Goal: Task Accomplishment & Management: Complete application form

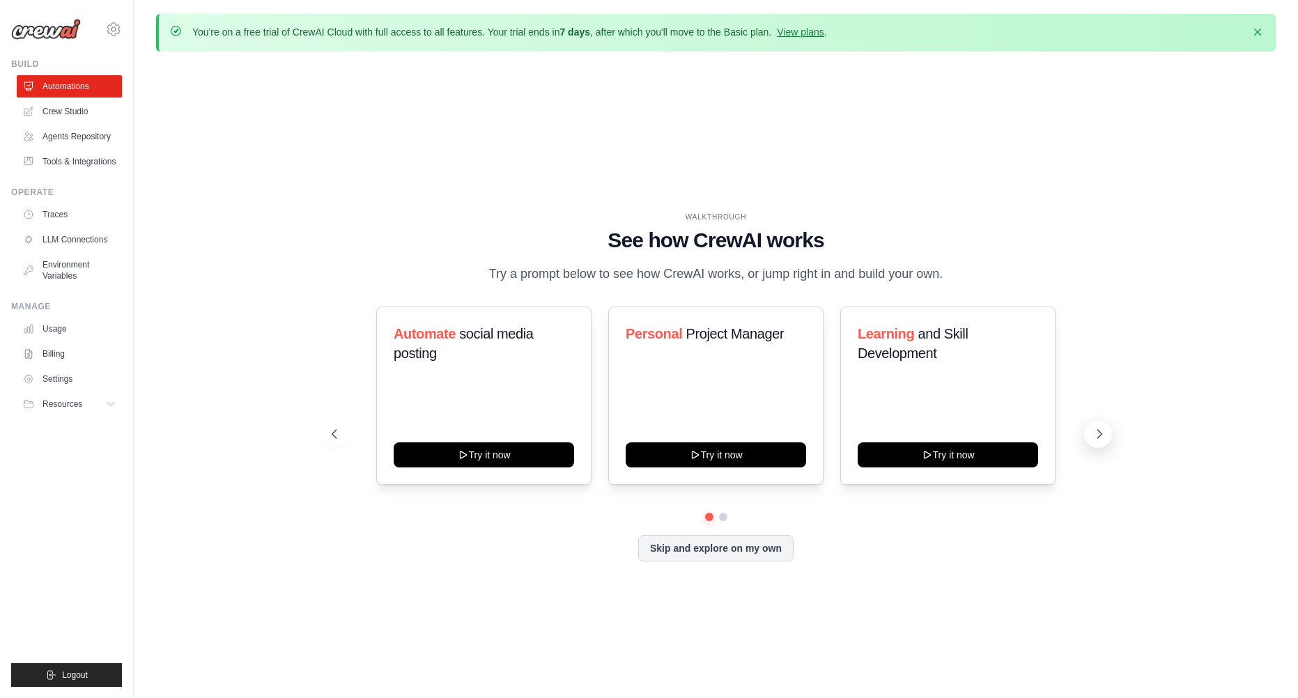
click at [1100, 438] on icon at bounding box center [1100, 434] width 4 height 8
click at [1093, 441] on icon at bounding box center [1100, 434] width 14 height 14
click at [73, 117] on link "Crew Studio" at bounding box center [70, 111] width 105 height 22
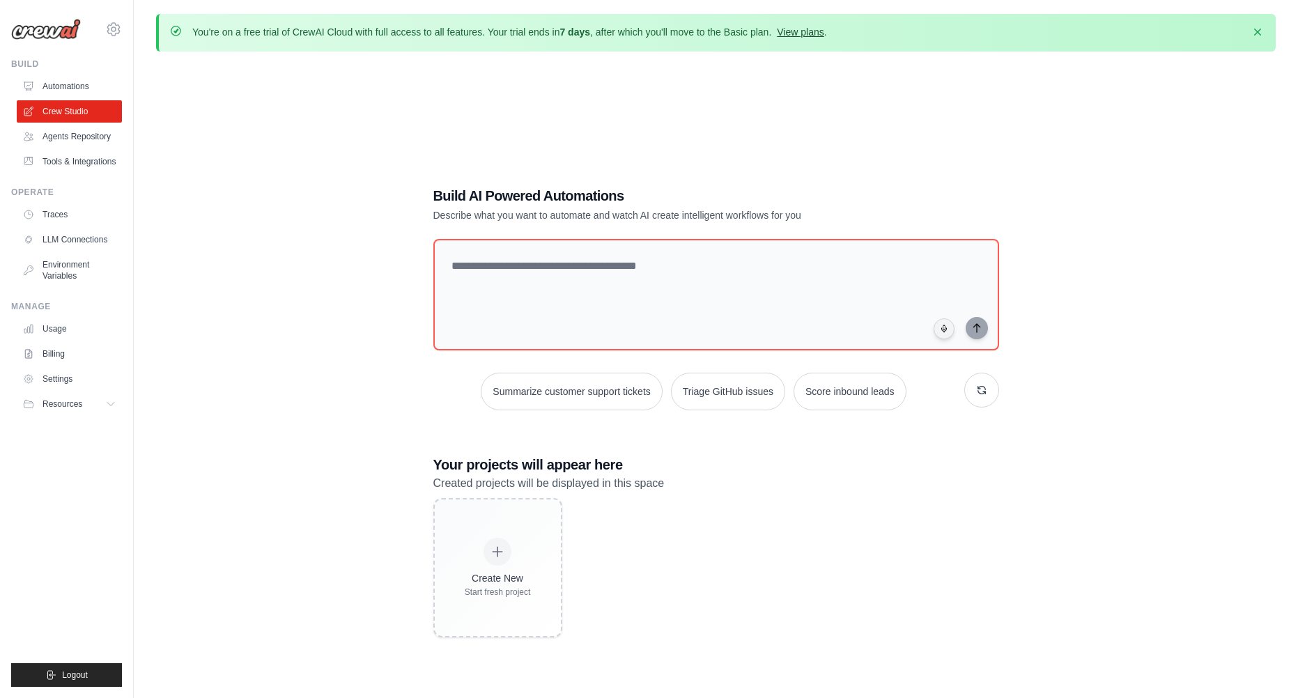
click at [824, 29] on link "View plans" at bounding box center [800, 31] width 47 height 11
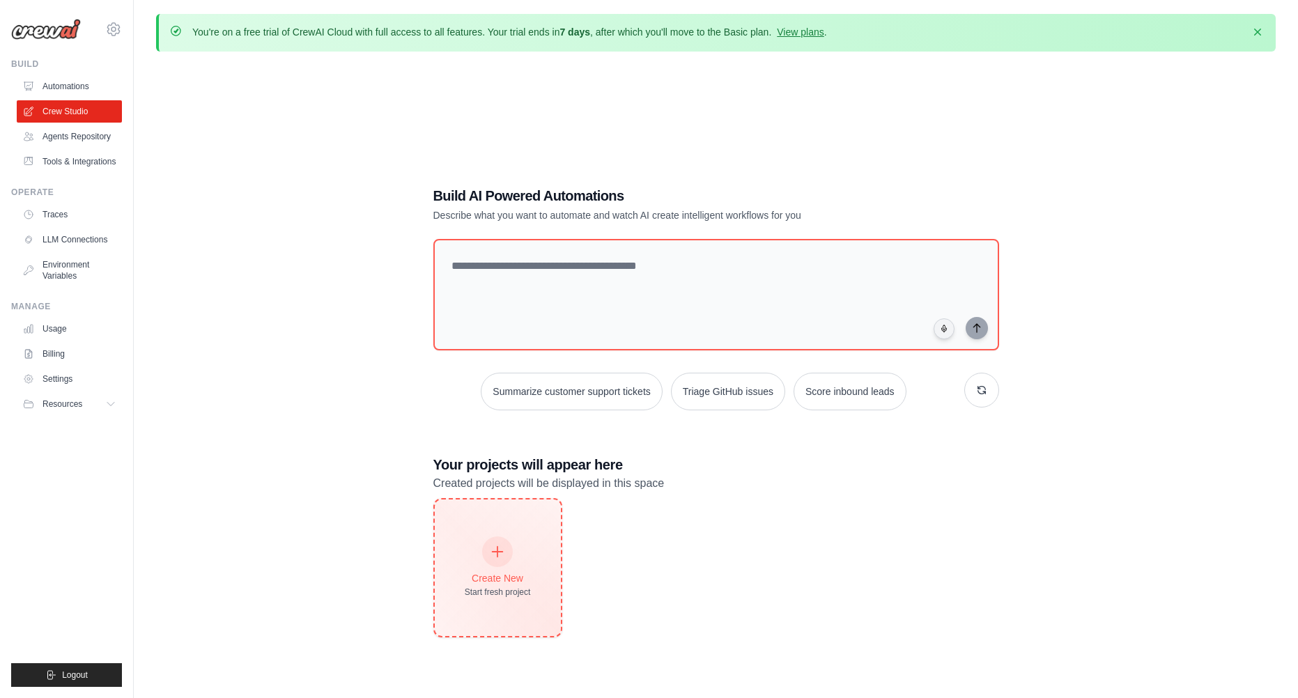
click at [496, 547] on icon at bounding box center [497, 551] width 15 height 15
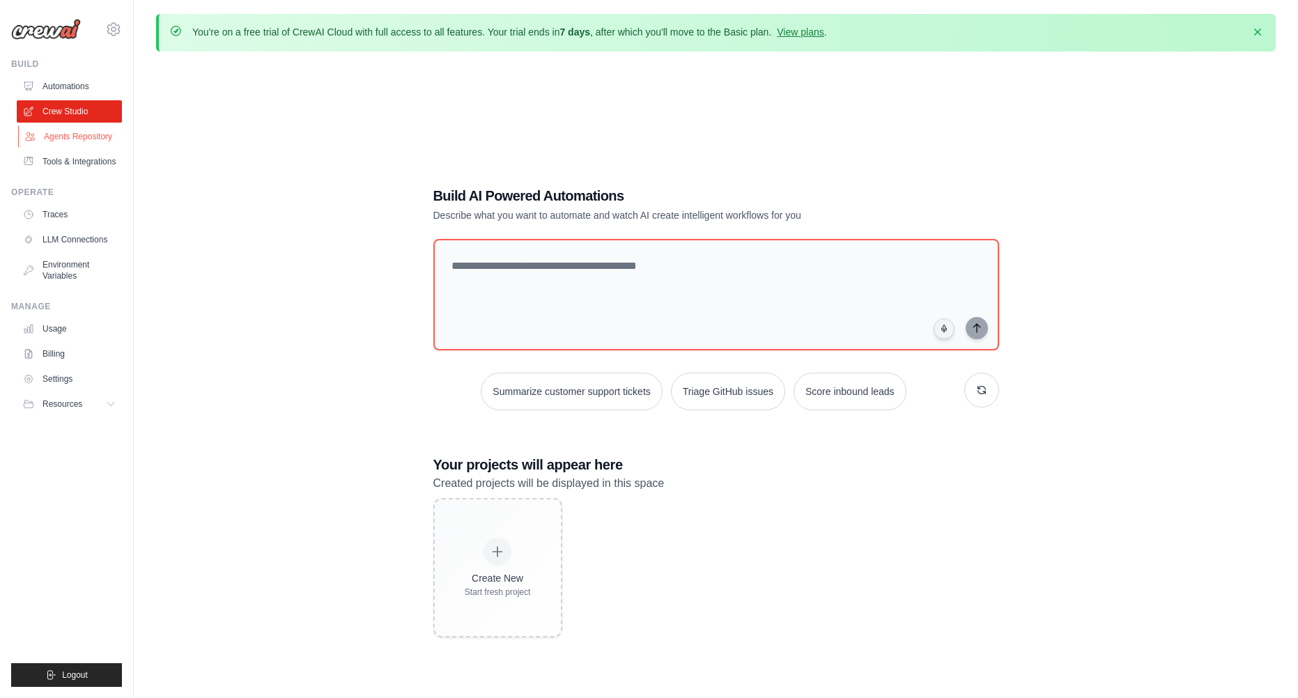
click at [83, 138] on link "Agents Repository" at bounding box center [70, 136] width 105 height 22
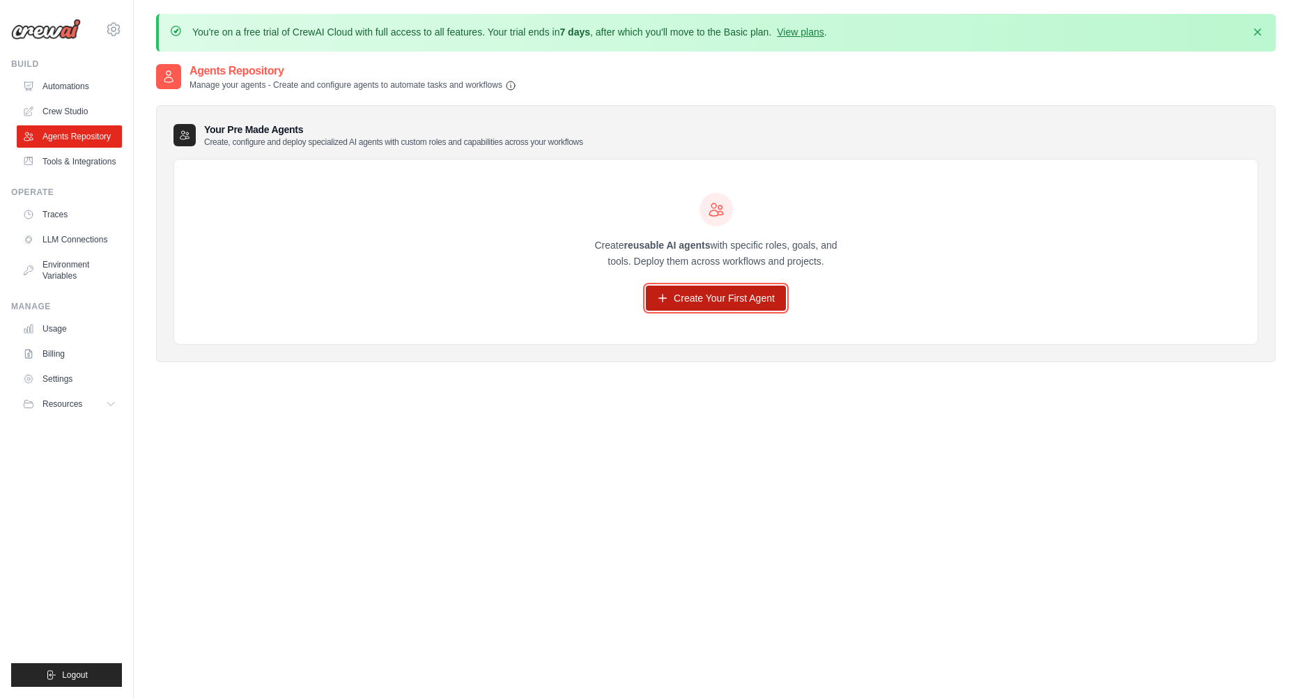
click at [721, 303] on link "Create Your First Agent" at bounding box center [716, 298] width 140 height 25
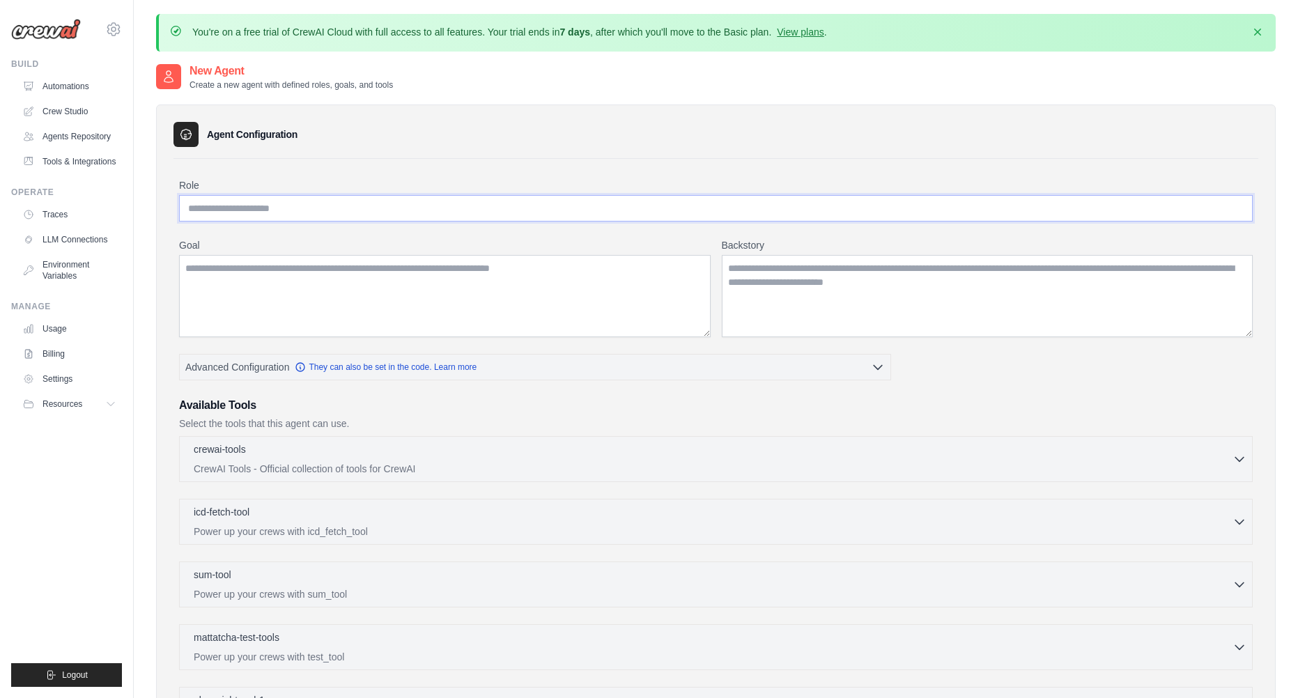
click at [523, 215] on input "Role" at bounding box center [716, 208] width 1074 height 26
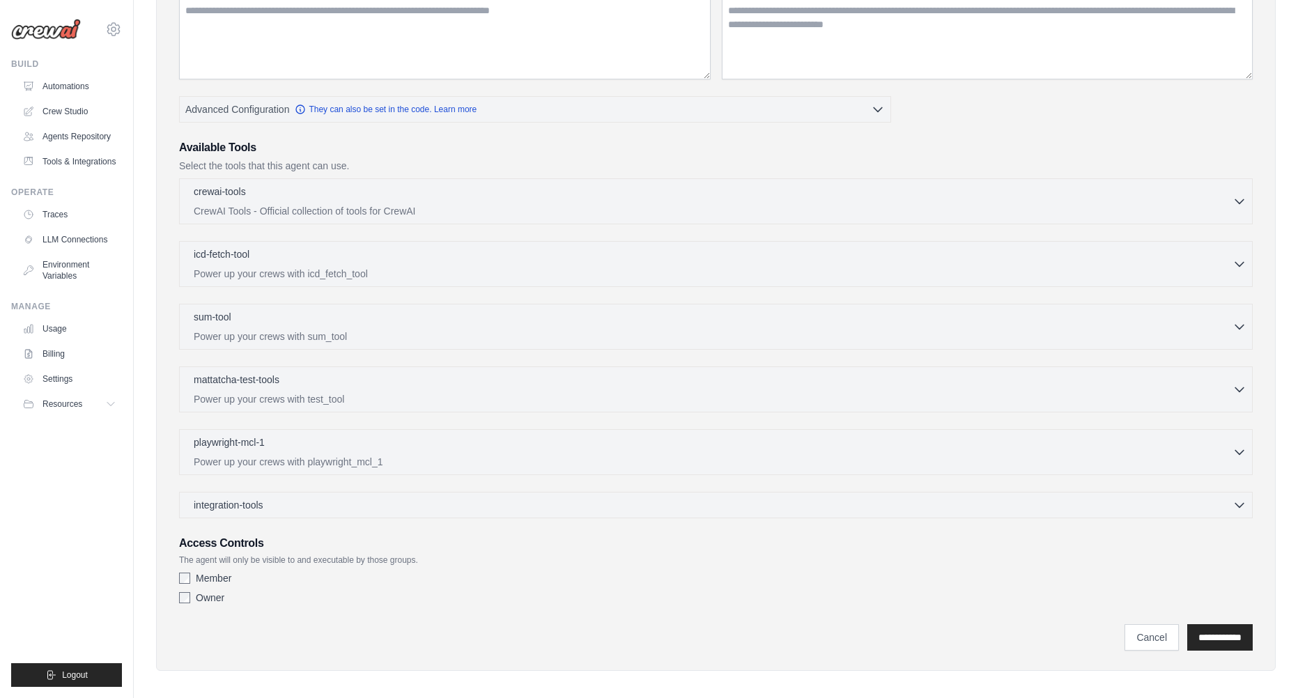
scroll to position [266, 0]
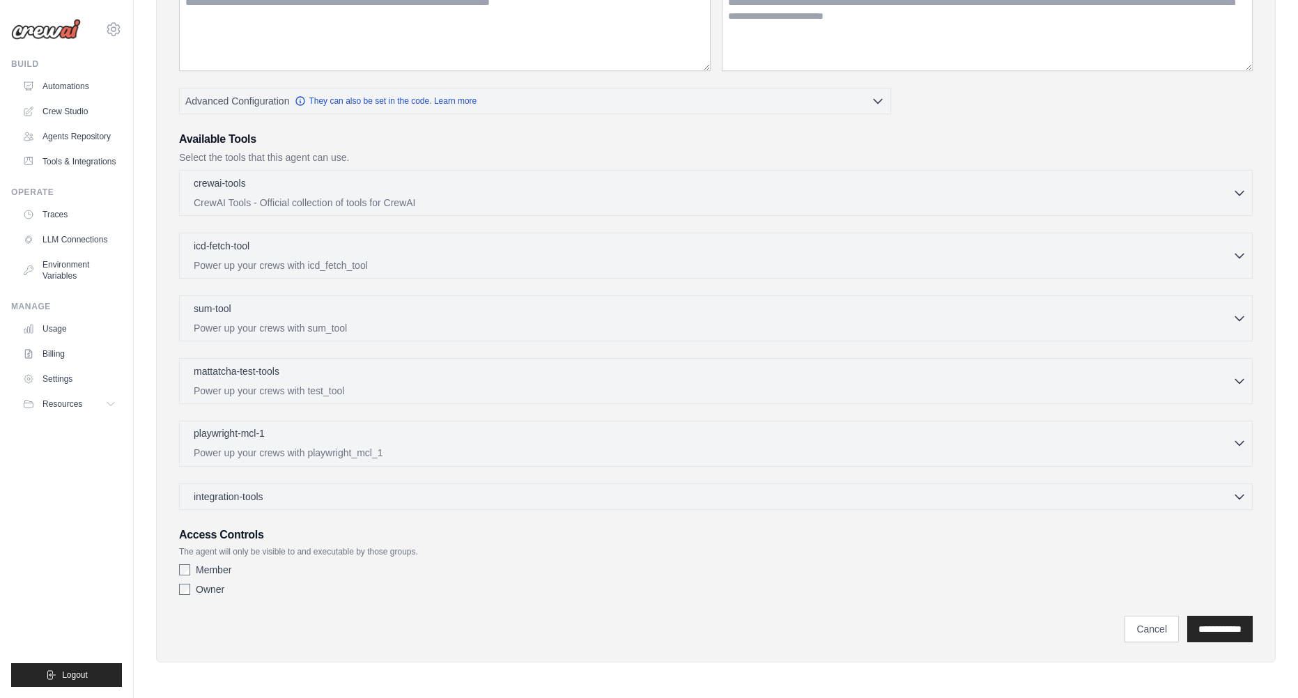
drag, startPoint x: 1222, startPoint y: 433, endPoint x: 1229, endPoint y: 440, distance: 9.4
click at [1223, 435] on div "playwright-mcl-1 0 selected" at bounding box center [713, 435] width 1039 height 17
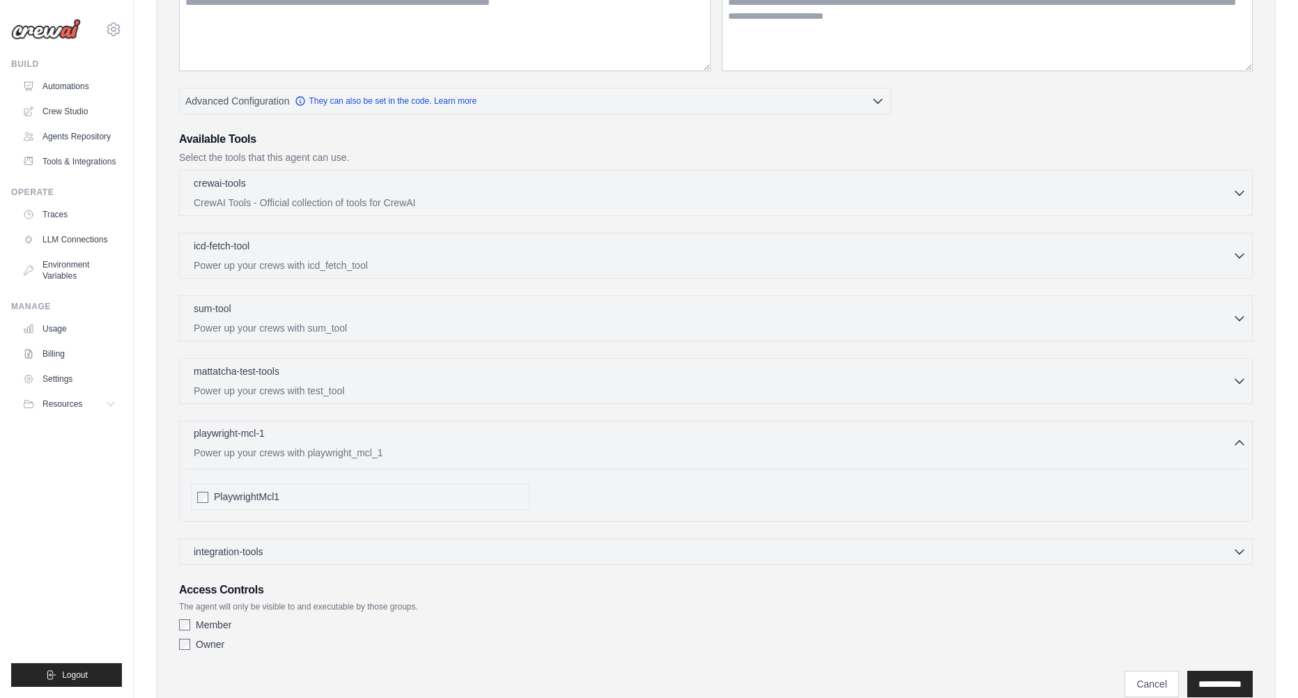
click at [1229, 440] on div "playwright-mcl-1 0 selected" at bounding box center [713, 435] width 1039 height 17
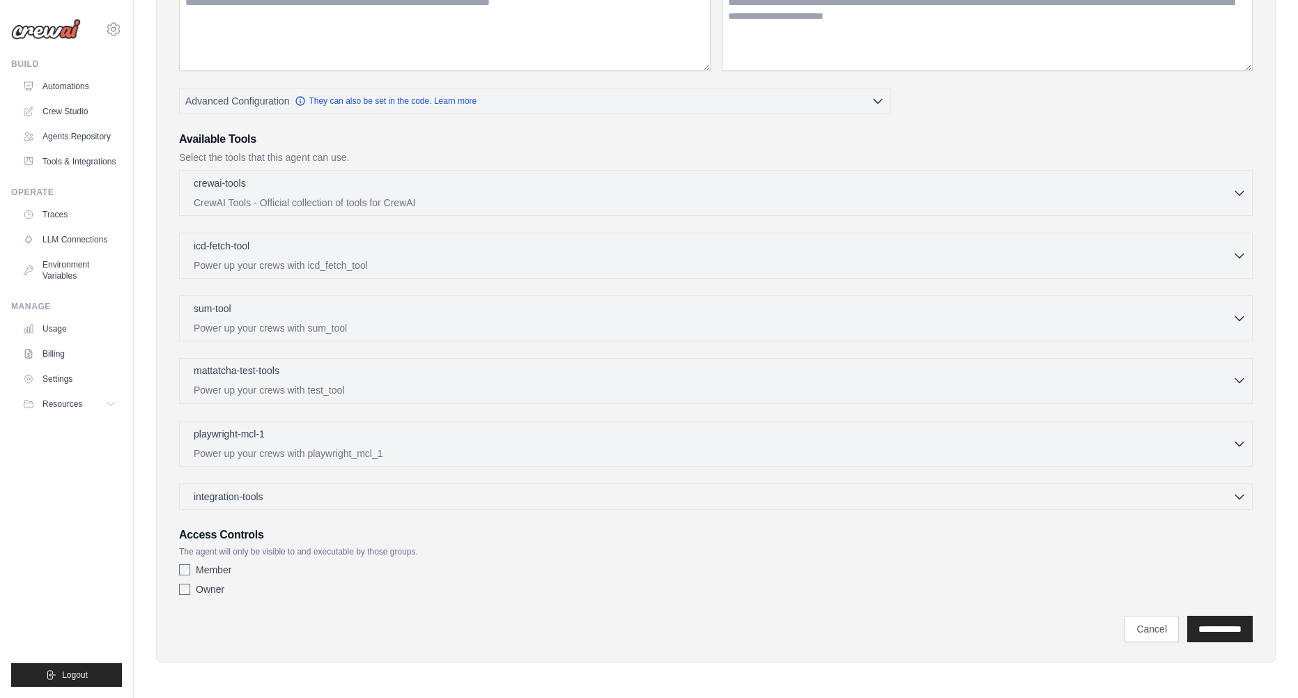
click at [1217, 396] on p "Power up your crews with test_tool" at bounding box center [713, 390] width 1039 height 14
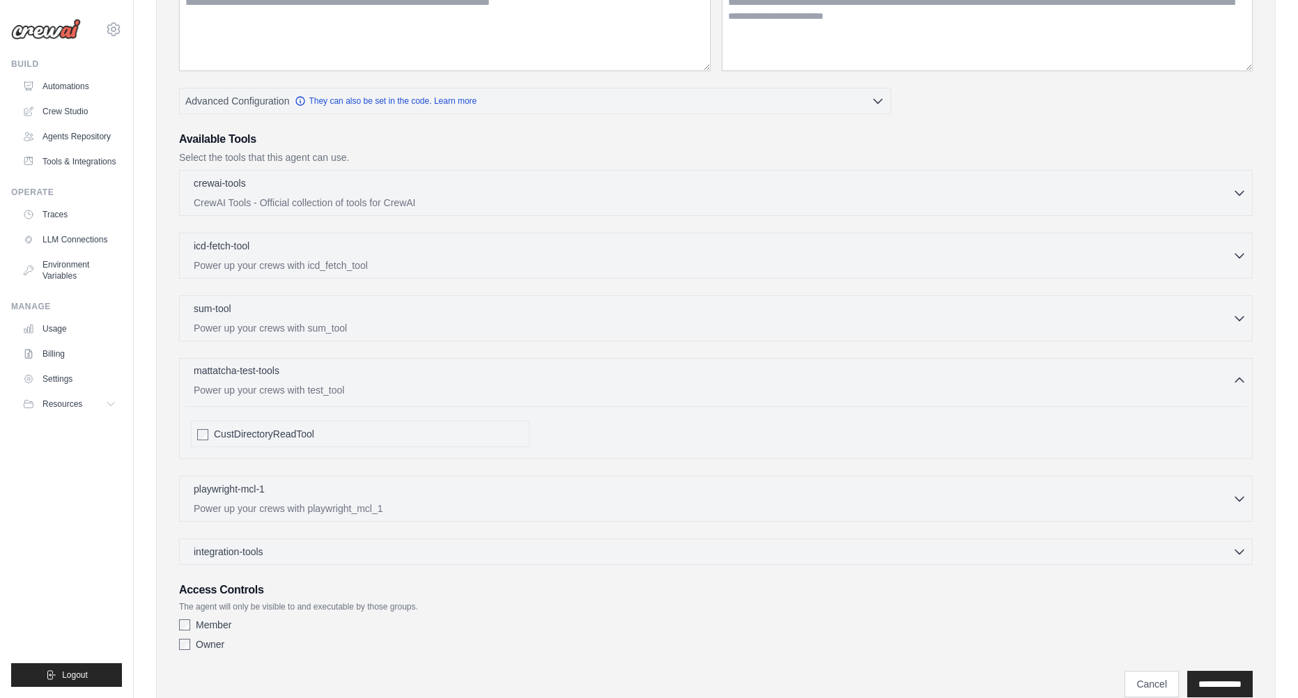
click at [1217, 395] on p "Power up your crews with test_tool" at bounding box center [713, 390] width 1039 height 14
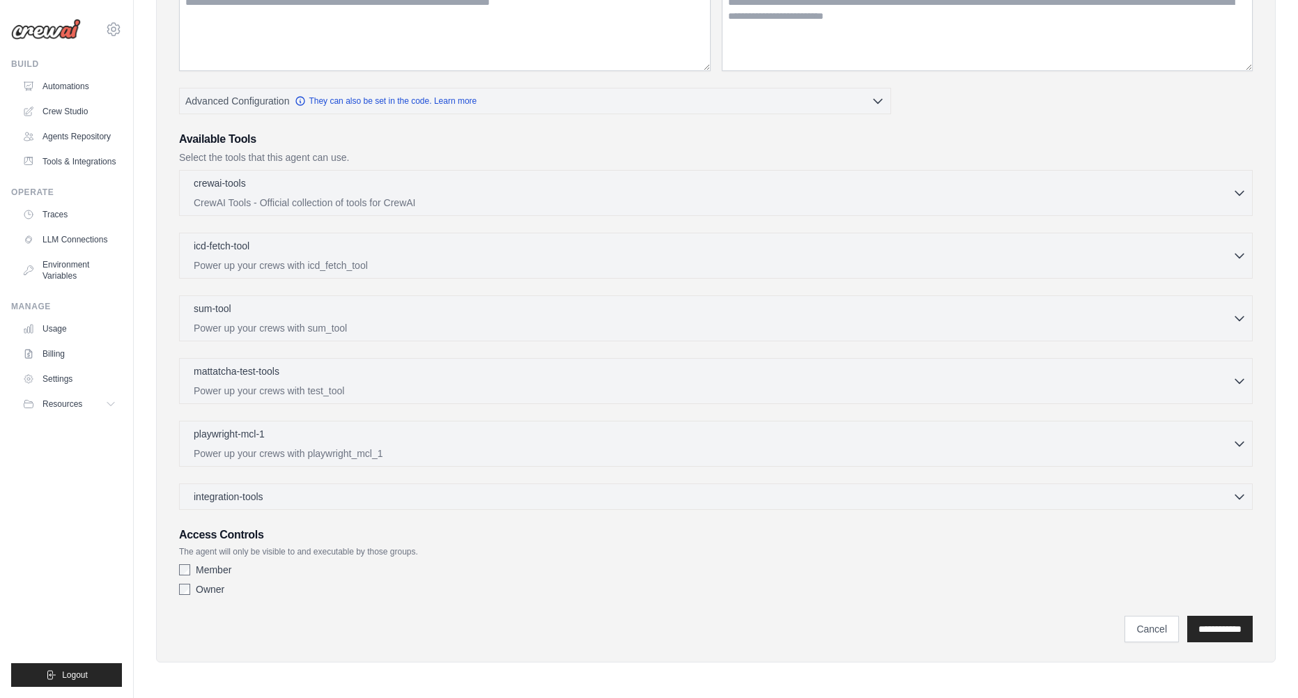
click at [1167, 346] on div "crewai-tools 0 selected CrewAI Tools - Official collection of tools for CrewAI" at bounding box center [716, 340] width 1074 height 340
click at [1197, 331] on p "Power up your crews with sum_tool" at bounding box center [713, 328] width 1039 height 14
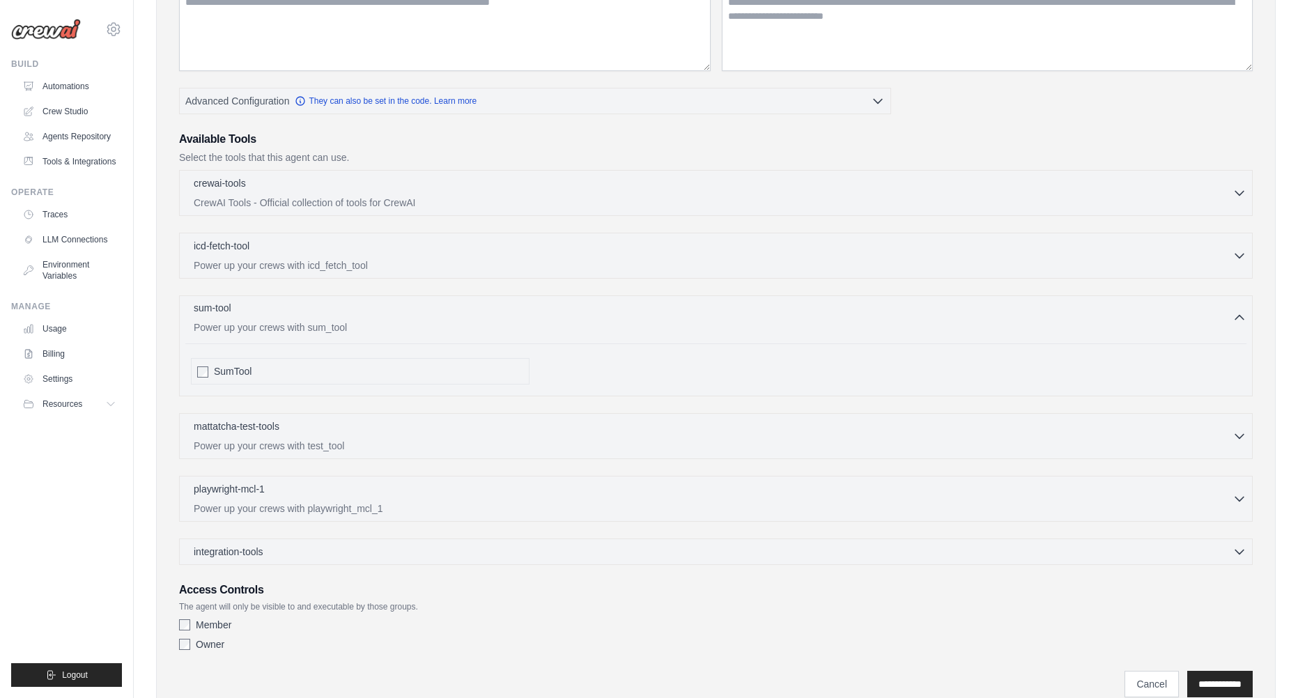
click at [1197, 330] on p "Power up your crews with sum_tool" at bounding box center [713, 328] width 1039 height 14
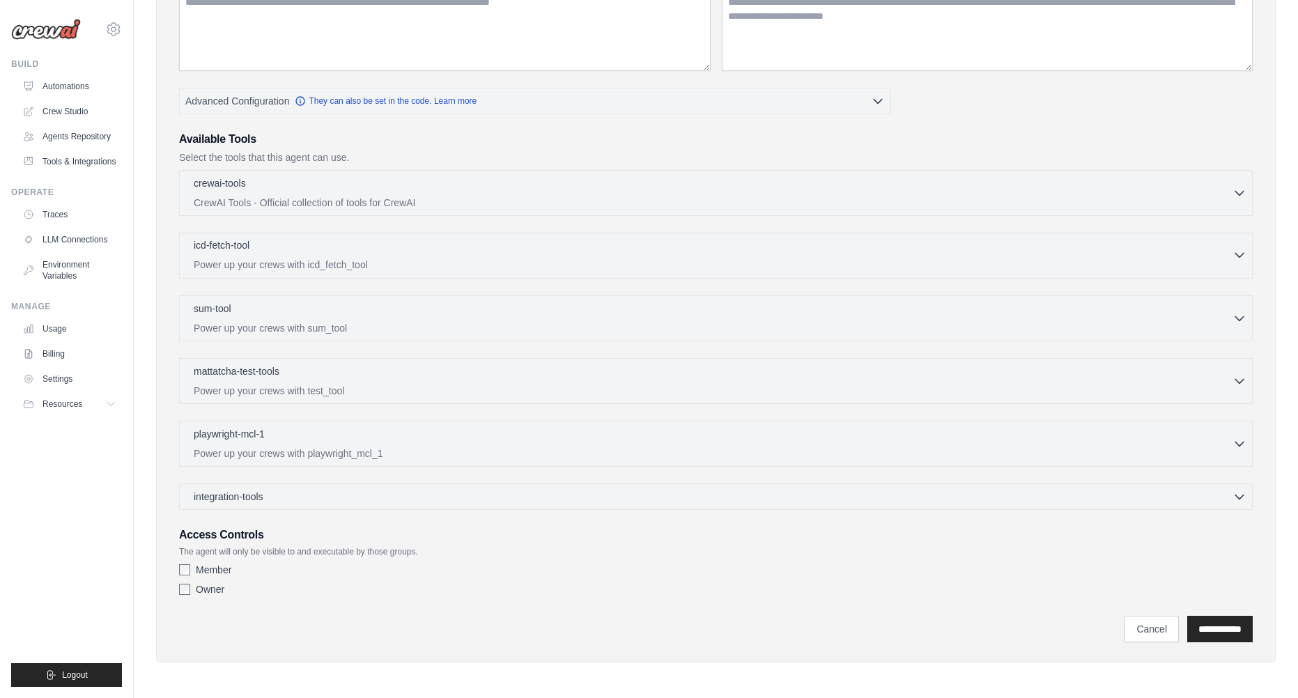
click at [1190, 260] on p "Power up your crews with icd_fetch_tool" at bounding box center [713, 265] width 1039 height 14
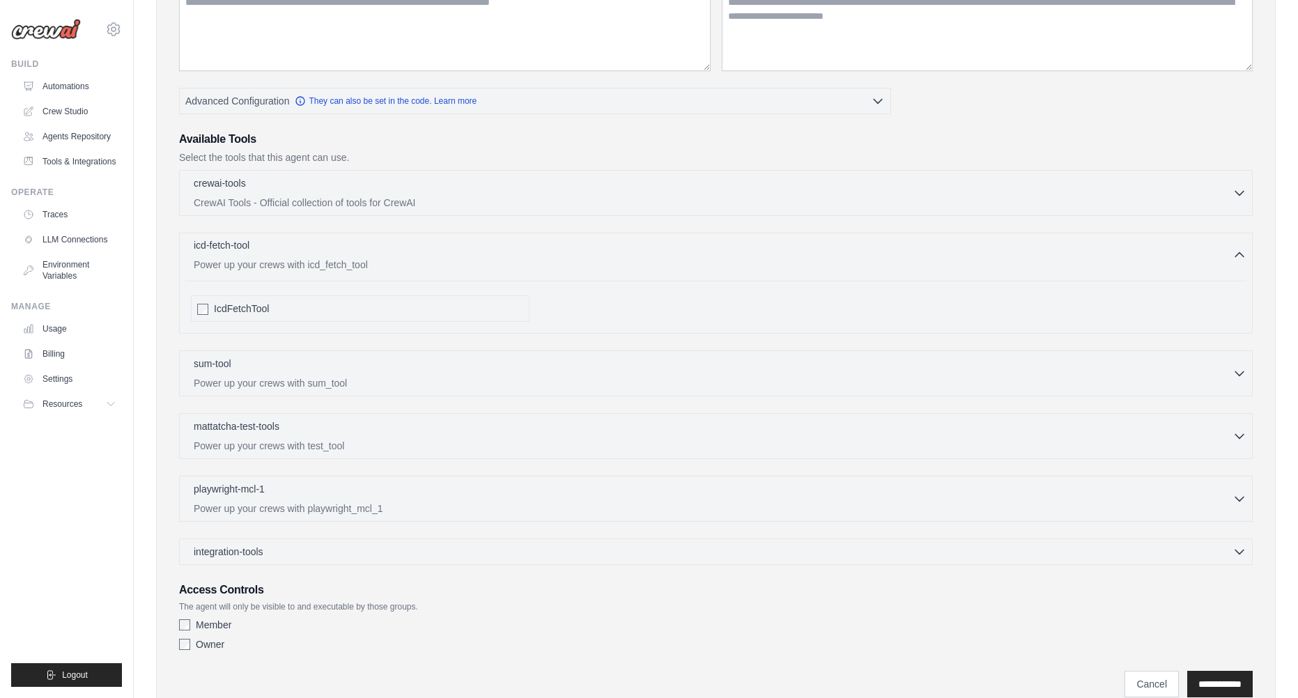
click at [1190, 260] on p "Power up your crews with icd_fetch_tool" at bounding box center [713, 265] width 1039 height 14
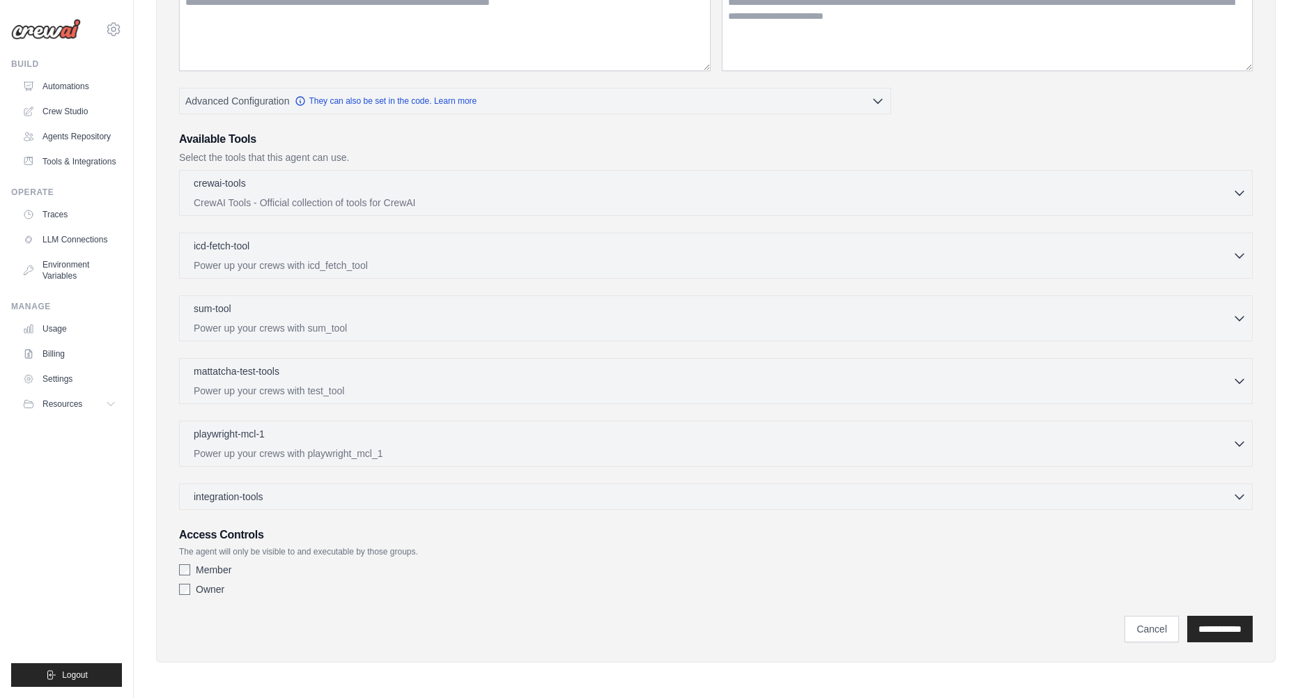
click at [1193, 209] on div "crewai-tools 0 selected CrewAI Tools - Official collection of tools for CrewAI …" at bounding box center [716, 193] width 1074 height 46
click at [1194, 201] on p "CrewAI Tools - Official collection of tools for CrewAI" at bounding box center [713, 202] width 1039 height 14
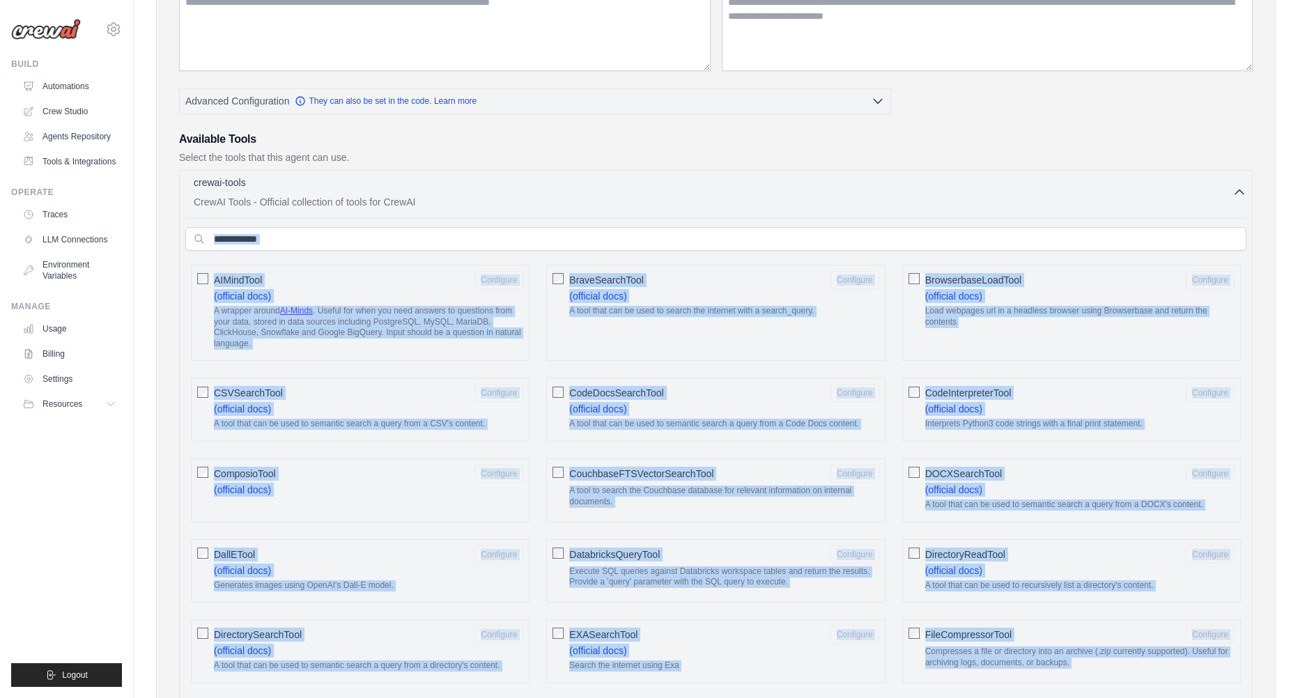
click at [1194, 201] on p "CrewAI Tools - Official collection of tools for CrewAI" at bounding box center [713, 202] width 1039 height 14
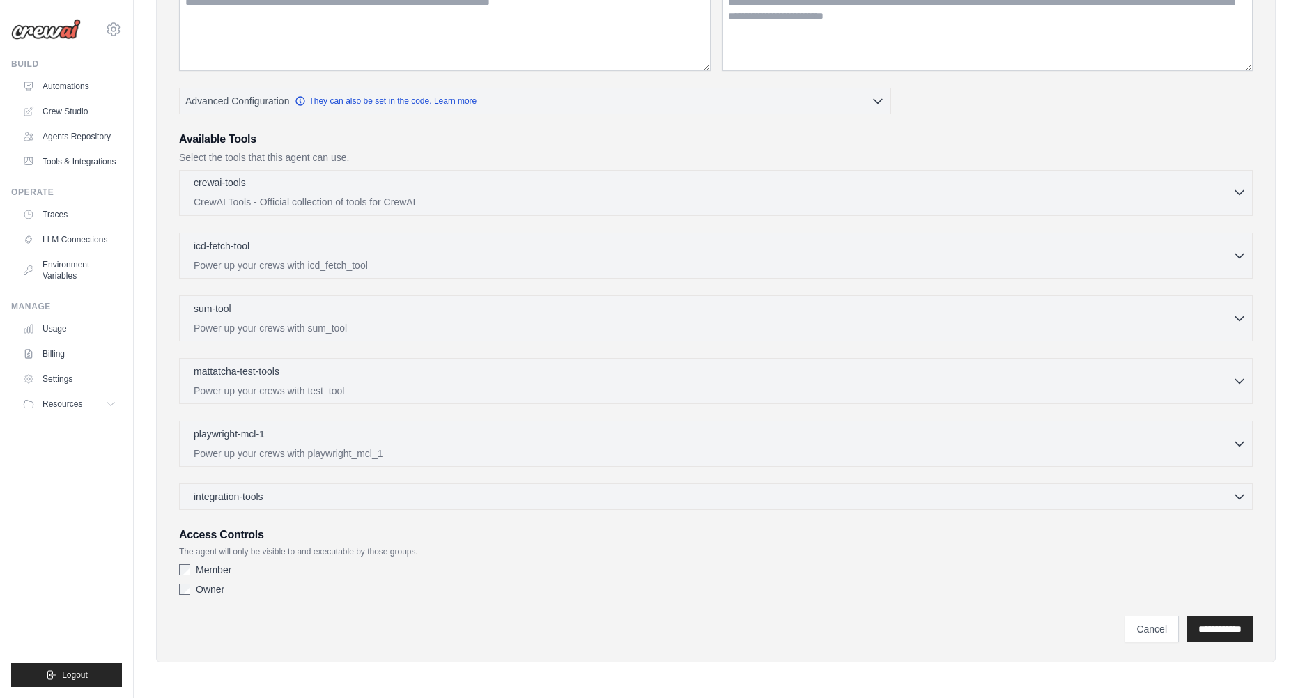
click at [1194, 201] on p "CrewAI Tools - Official collection of tools for CrewAI" at bounding box center [713, 202] width 1039 height 14
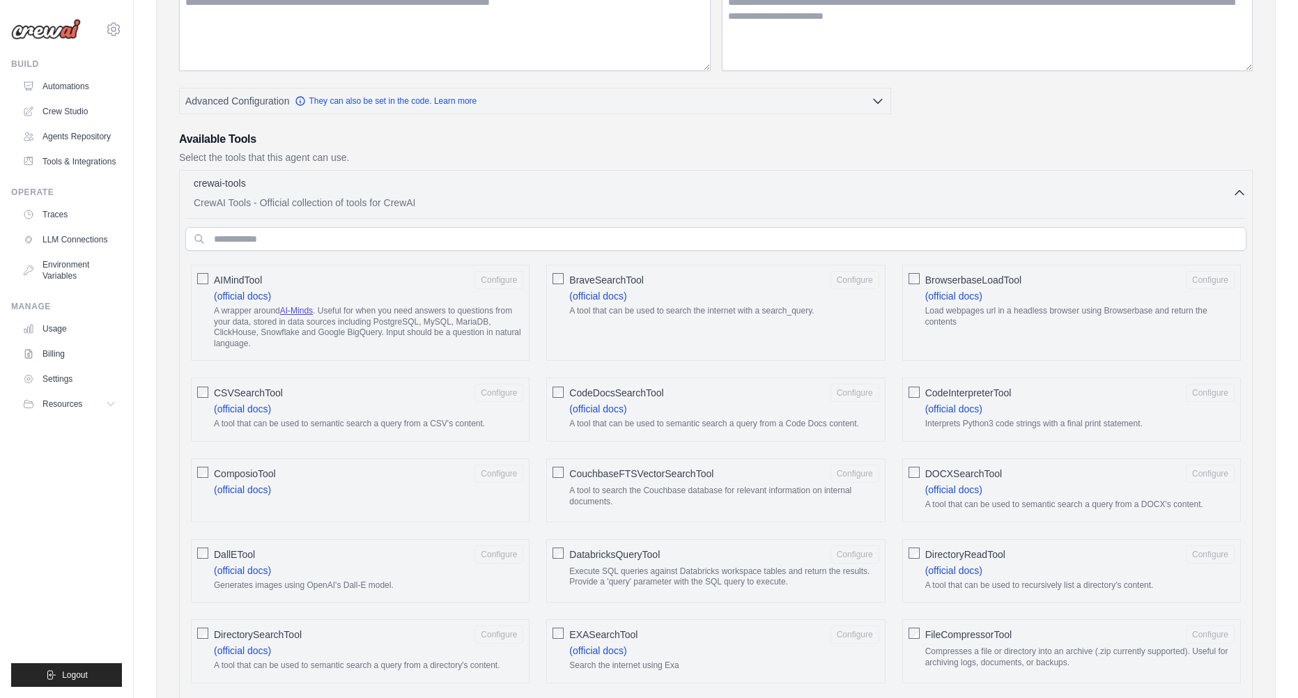
click at [672, 135] on h3 "Available Tools" at bounding box center [716, 139] width 1074 height 17
click at [528, 188] on div "crewai-tools 0 selected" at bounding box center [713, 184] width 1039 height 17
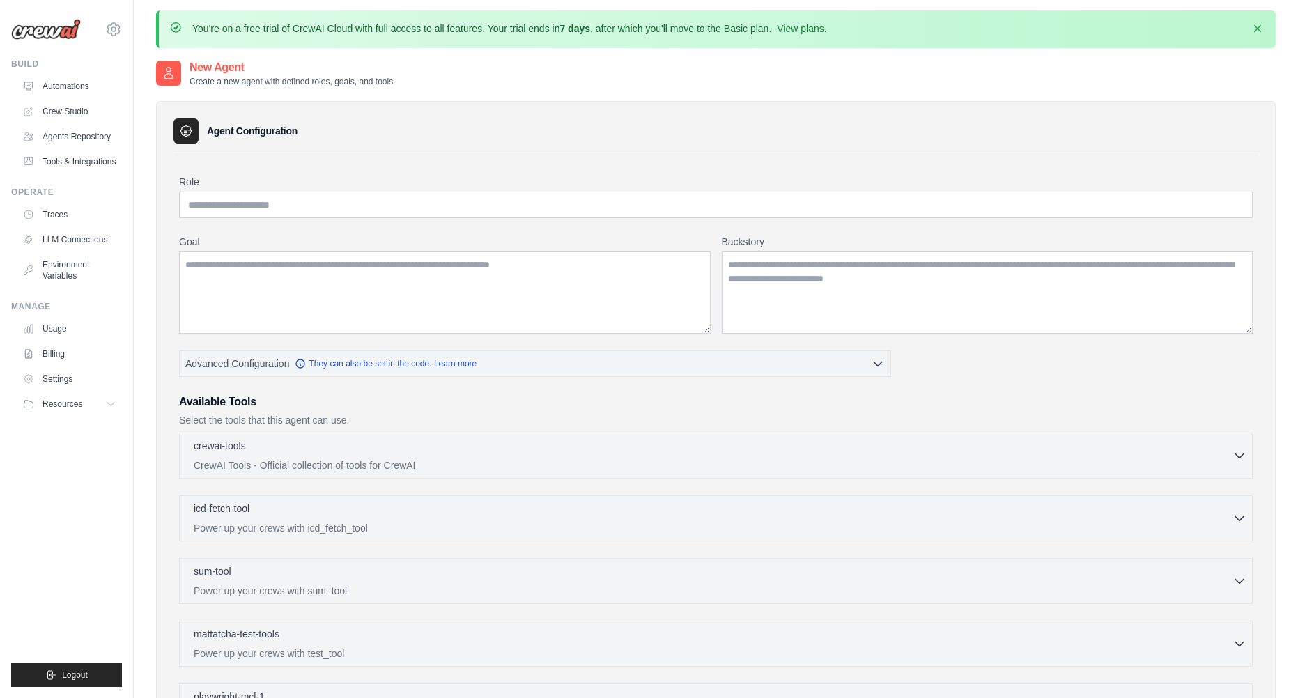
scroll to position [0, 0]
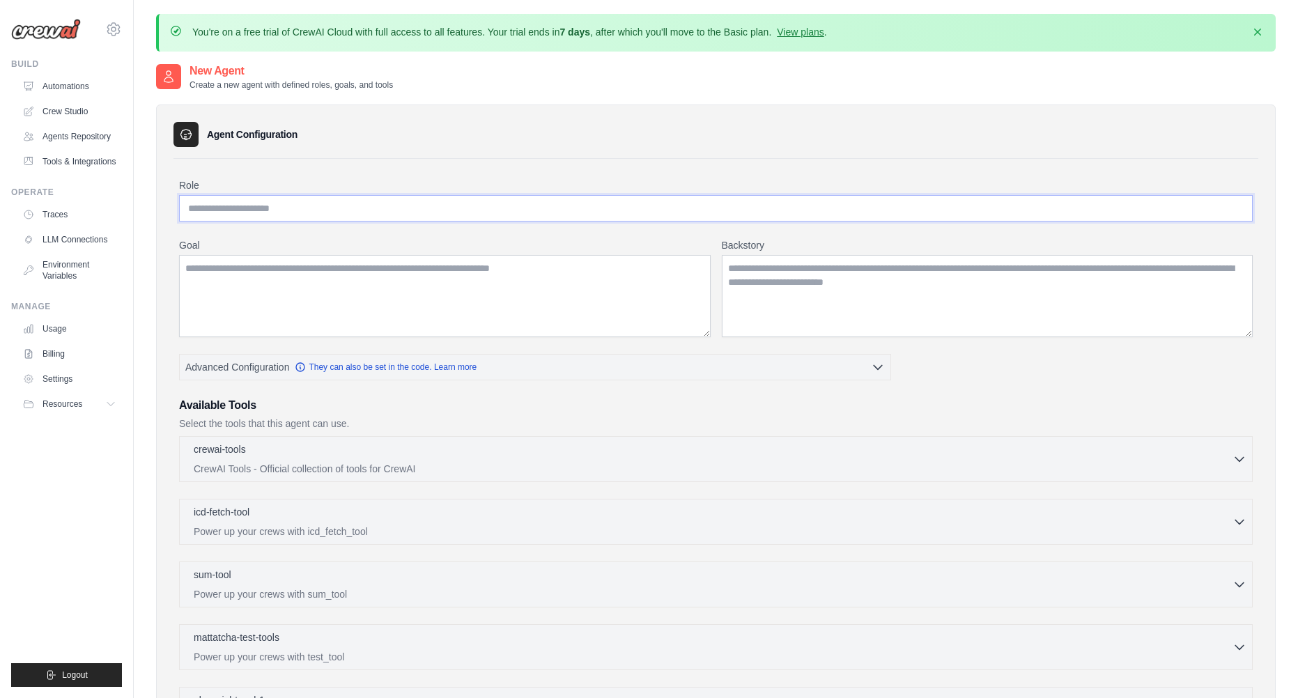
click at [415, 212] on input "Role" at bounding box center [716, 208] width 1074 height 26
click at [748, 274] on textarea "Backstory" at bounding box center [988, 296] width 532 height 82
